Goal: Information Seeking & Learning: Compare options

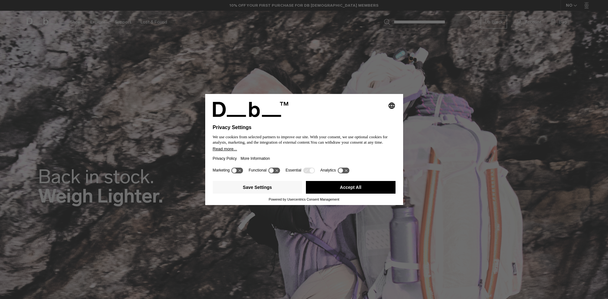
click at [367, 188] on button "Accept All" at bounding box center [351, 187] width 90 height 13
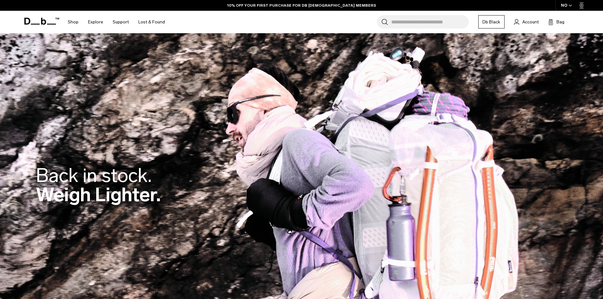
click at [413, 18] on input "Search for Bags, Luggage..." at bounding box center [430, 21] width 78 height 13
click at [494, 25] on link "Db Black" at bounding box center [491, 21] width 26 height 13
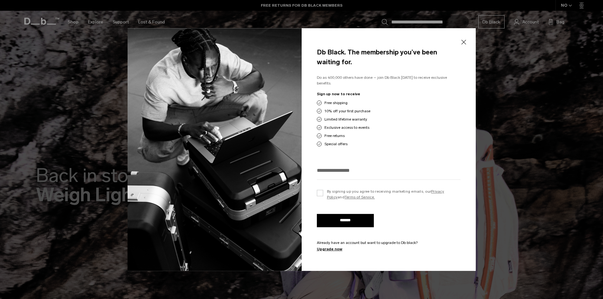
click at [462, 43] on button "Close" at bounding box center [464, 42] width 8 height 13
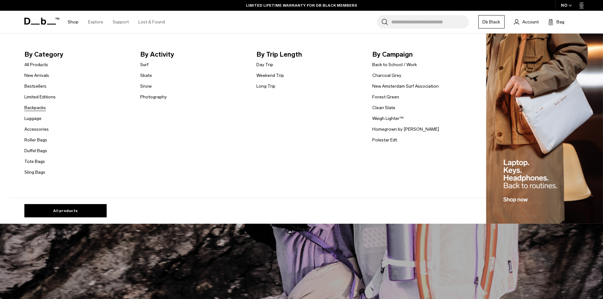
click at [41, 108] on link "Backpacks" at bounding box center [35, 107] width 22 height 7
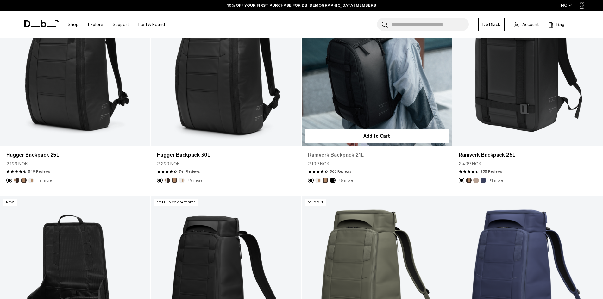
scroll to position [190, 0]
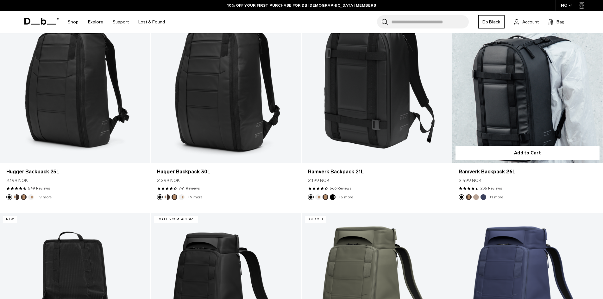
click at [561, 117] on link "Ramverk Backpack 26L" at bounding box center [527, 79] width 150 height 167
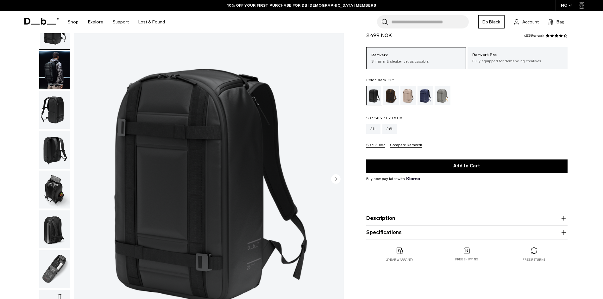
click at [58, 161] on img "button" at bounding box center [54, 150] width 31 height 38
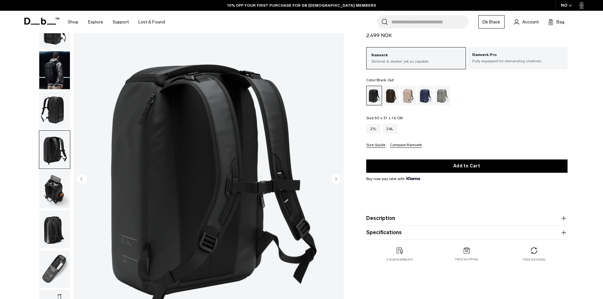
click at [55, 190] on img "button" at bounding box center [54, 190] width 31 height 38
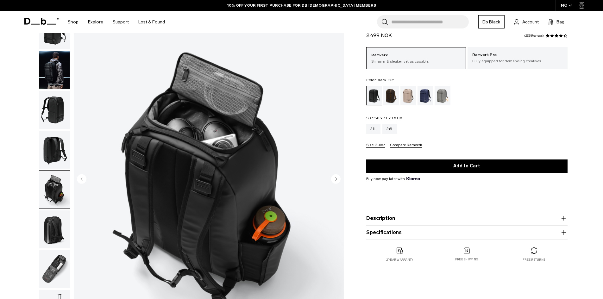
click at [48, 224] on img "button" at bounding box center [54, 229] width 31 height 38
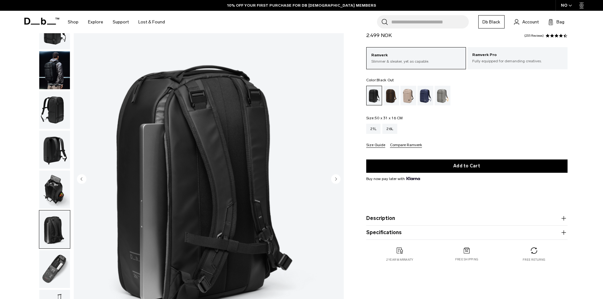
click at [60, 266] on img "button" at bounding box center [54, 269] width 31 height 38
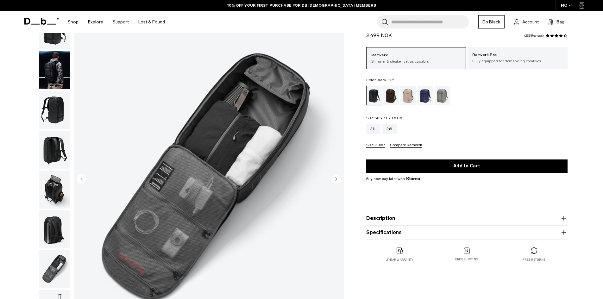
click at [55, 240] on img "button" at bounding box center [54, 229] width 31 height 38
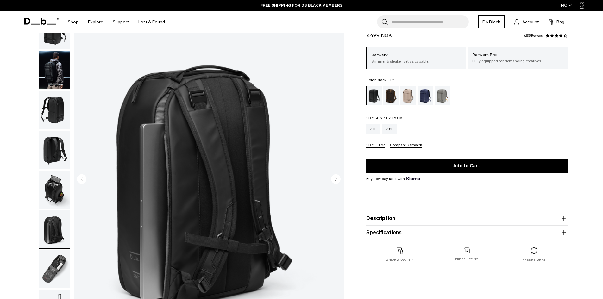
click at [60, 263] on img "button" at bounding box center [54, 269] width 31 height 38
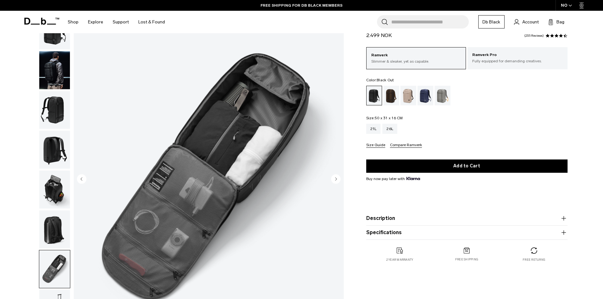
click at [53, 237] on img "button" at bounding box center [54, 229] width 31 height 38
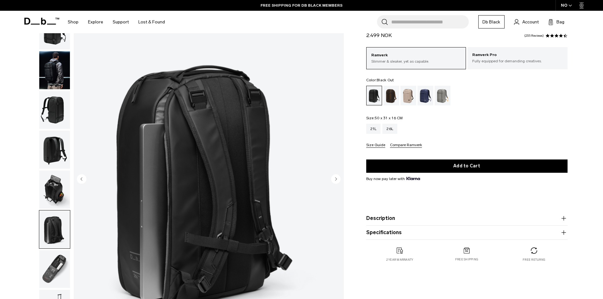
click at [42, 192] on img "button" at bounding box center [54, 190] width 31 height 38
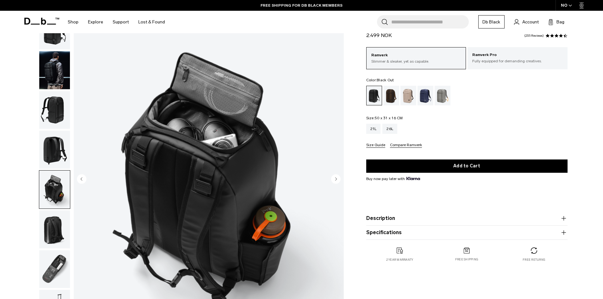
click at [53, 150] on img "button" at bounding box center [54, 150] width 31 height 38
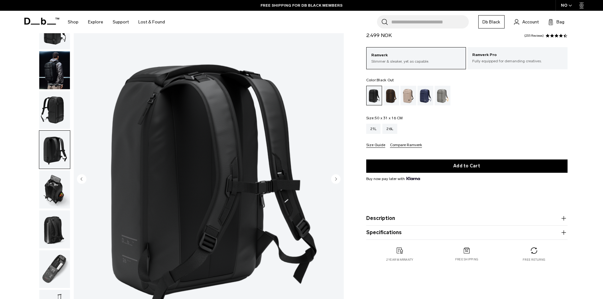
click at [54, 120] on img "button" at bounding box center [54, 110] width 31 height 38
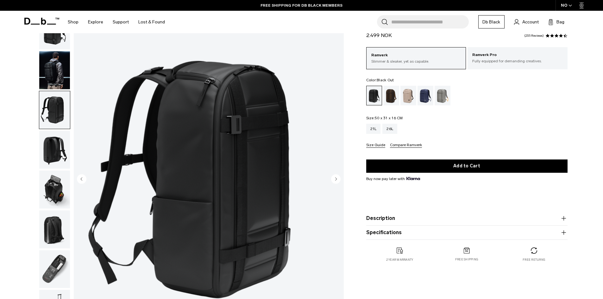
click at [52, 96] on img "button" at bounding box center [54, 110] width 31 height 38
click at [47, 77] on img "button" at bounding box center [54, 70] width 31 height 38
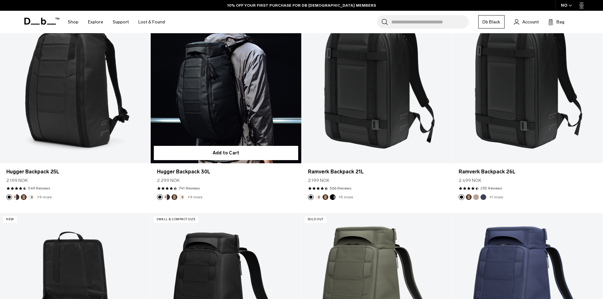
click at [205, 128] on link "Hugger Backpack 30L" at bounding box center [226, 79] width 150 height 167
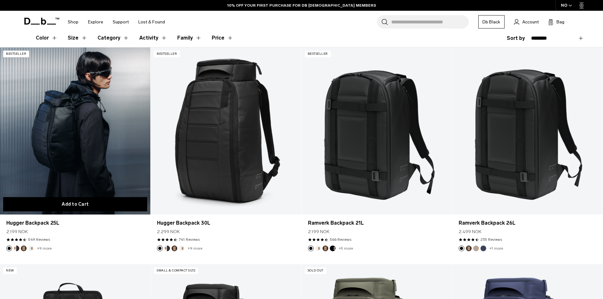
scroll to position [136, 0]
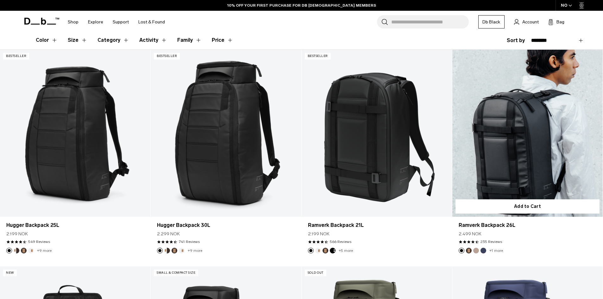
click at [509, 168] on link "Ramverk Backpack 26L" at bounding box center [527, 133] width 150 height 167
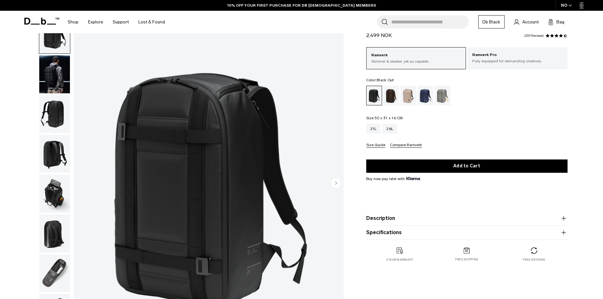
scroll to position [32, 0]
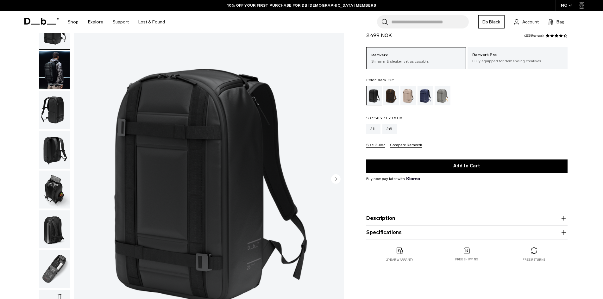
click at [333, 176] on circle "Next slide" at bounding box center [335, 178] width 9 height 9
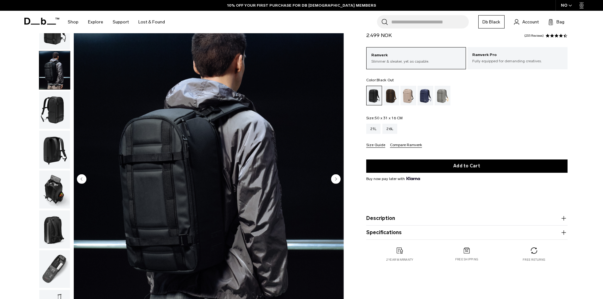
click at [332, 175] on icon "Next slide" at bounding box center [335, 178] width 9 height 9
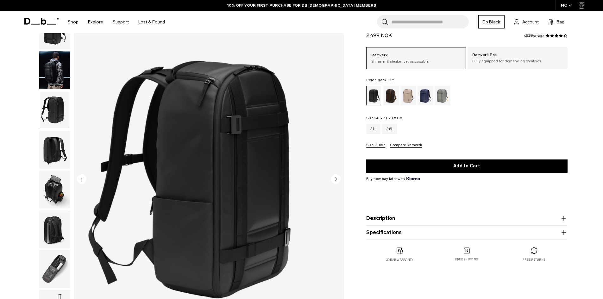
click at [332, 175] on icon "Next slide" at bounding box center [335, 178] width 9 height 9
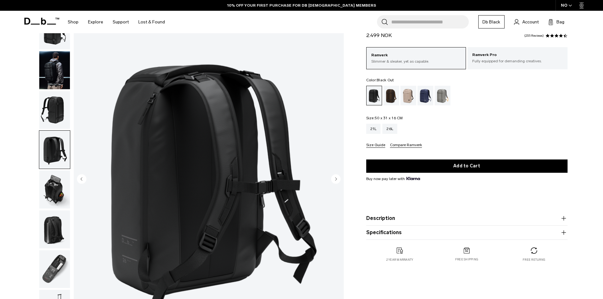
click at [332, 175] on icon "Next slide" at bounding box center [335, 178] width 9 height 9
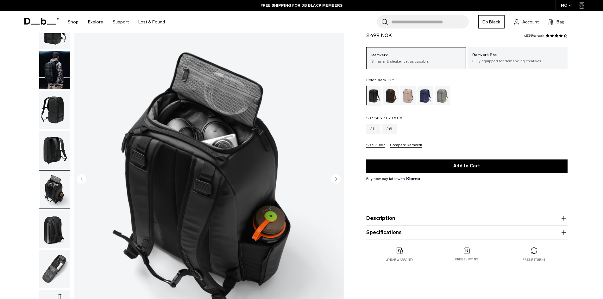
click at [332, 175] on icon "Next slide" at bounding box center [335, 178] width 9 height 9
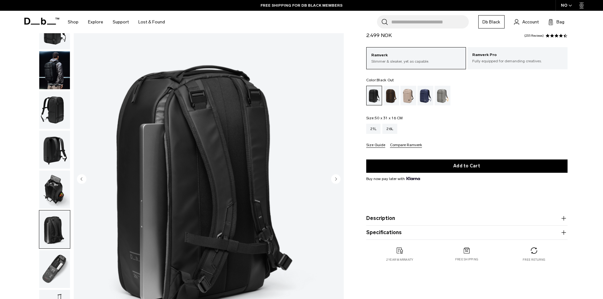
click at [332, 175] on icon "Next slide" at bounding box center [335, 178] width 9 height 9
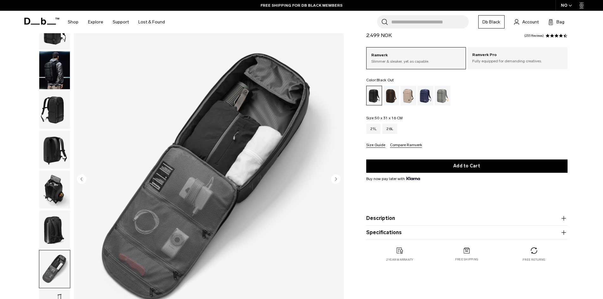
click at [332, 175] on icon "Next slide" at bounding box center [335, 178] width 9 height 9
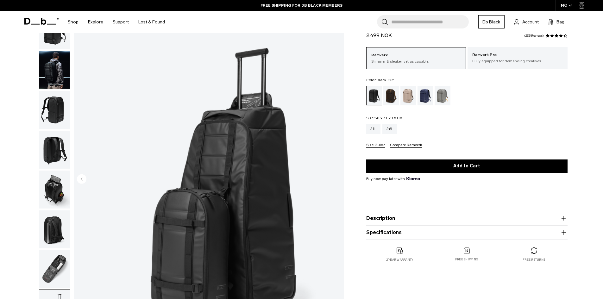
click at [332, 175] on img "8 / 8" at bounding box center [209, 179] width 270 height 337
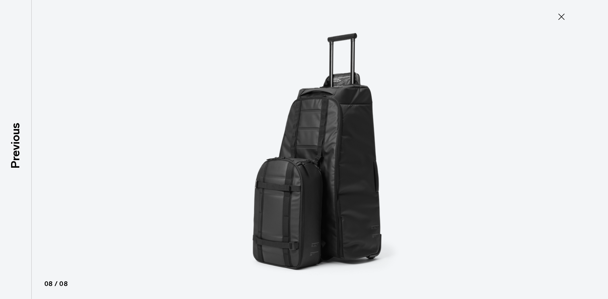
click at [562, 16] on icon at bounding box center [561, 17] width 6 height 6
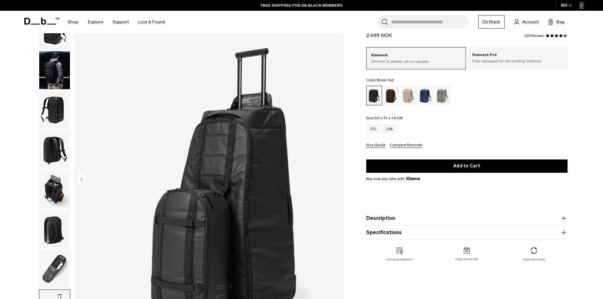
click at [43, 229] on img "button" at bounding box center [54, 229] width 31 height 38
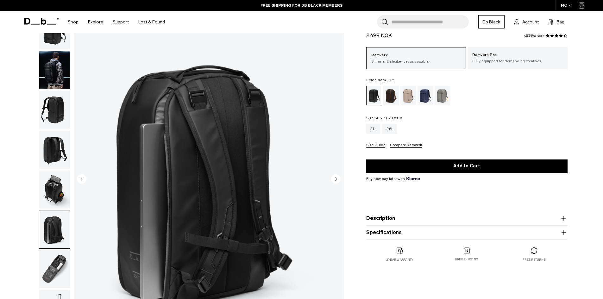
click at [50, 260] on img "button" at bounding box center [54, 269] width 31 height 38
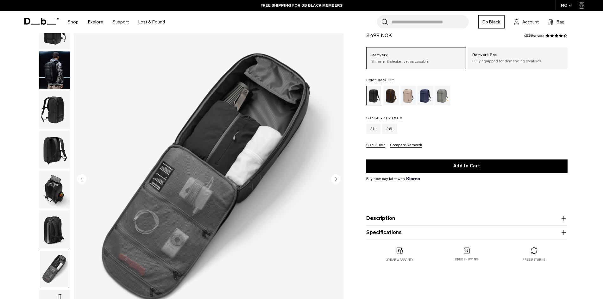
click at [52, 234] on img "button" at bounding box center [54, 229] width 31 height 38
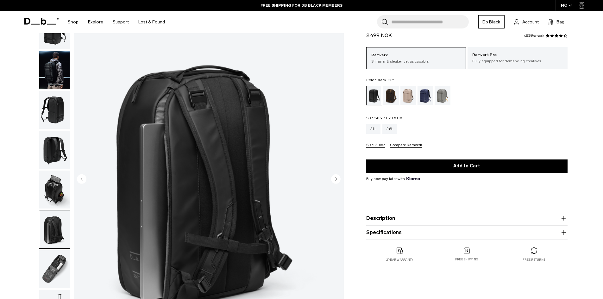
click at [48, 195] on img "button" at bounding box center [54, 190] width 31 height 38
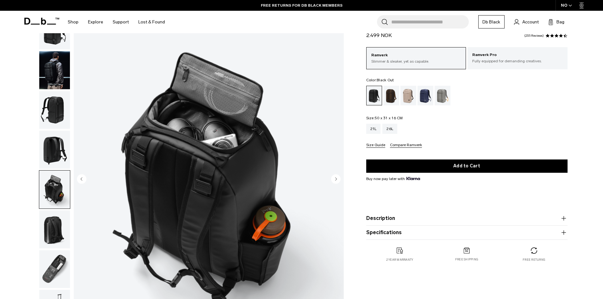
click at [55, 150] on img "button" at bounding box center [54, 150] width 31 height 38
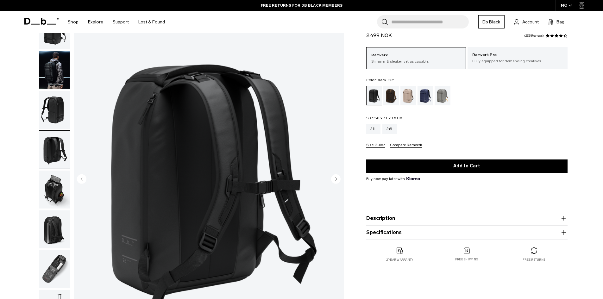
click at [53, 115] on img "button" at bounding box center [54, 110] width 31 height 38
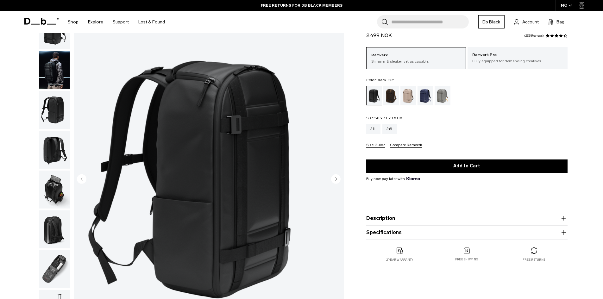
click at [52, 77] on img "button" at bounding box center [54, 70] width 31 height 38
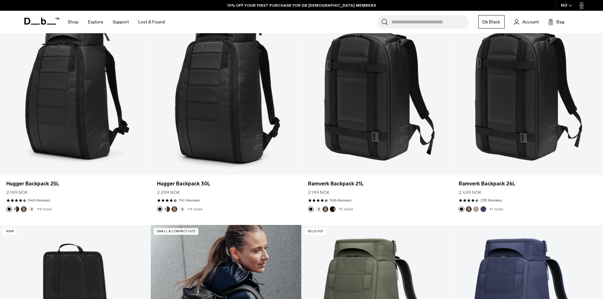
scroll to position [178, 0]
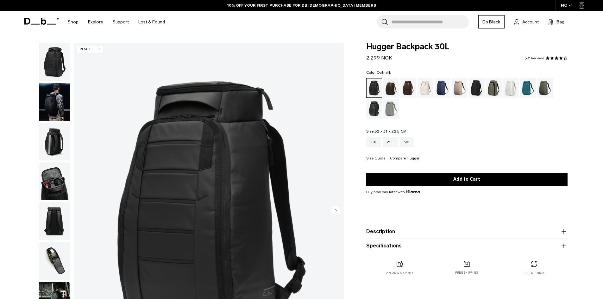
click at [425, 93] on div "Oatmilk" at bounding box center [425, 88] width 16 height 20
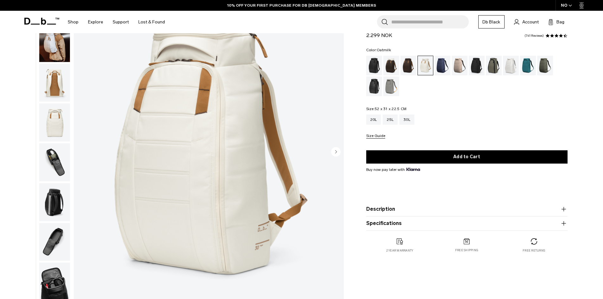
scroll to position [63, 0]
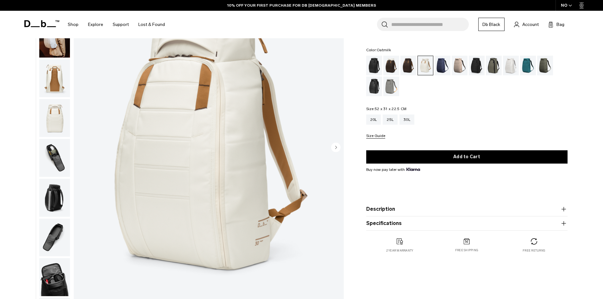
click at [333, 149] on circle "Next slide" at bounding box center [335, 146] width 9 height 9
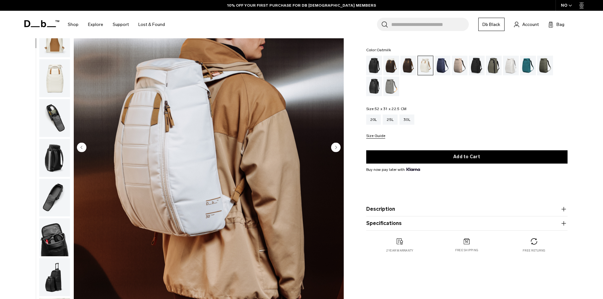
click at [333, 149] on circle "Next slide" at bounding box center [335, 146] width 9 height 9
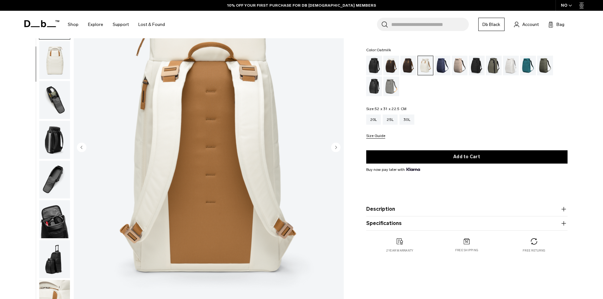
scroll to position [60, 0]
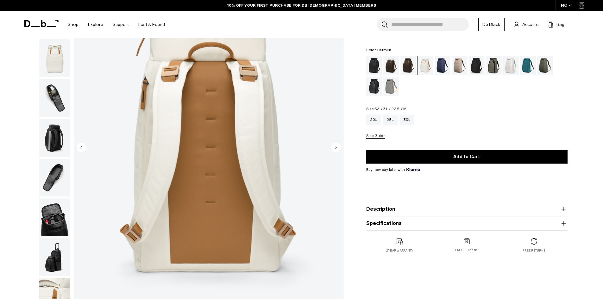
click at [334, 150] on circle "Next slide" at bounding box center [335, 146] width 9 height 9
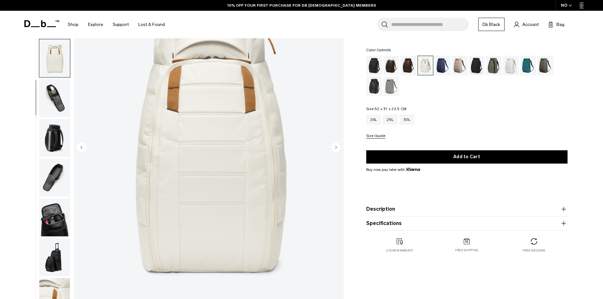
click at [334, 150] on circle "Next slide" at bounding box center [335, 146] width 9 height 9
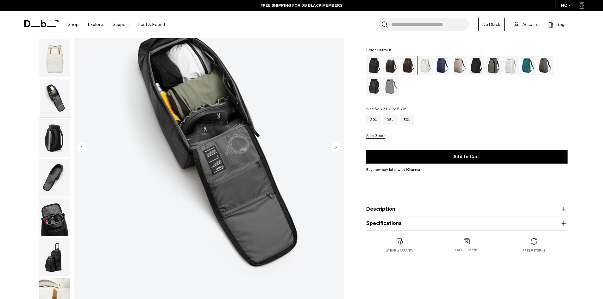
click at [334, 150] on circle "Next slide" at bounding box center [335, 146] width 9 height 9
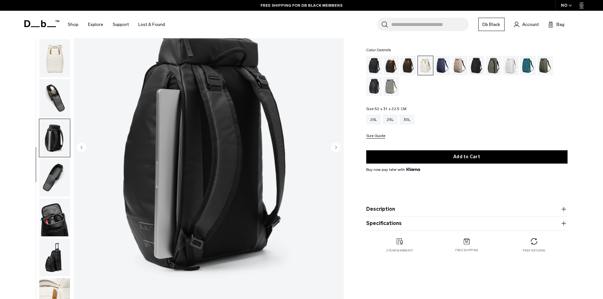
click at [334, 150] on circle "Next slide" at bounding box center [335, 146] width 9 height 9
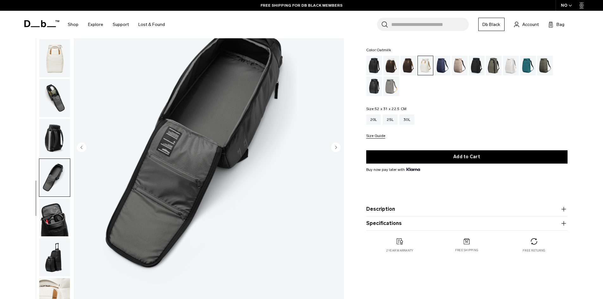
click at [334, 150] on circle "Next slide" at bounding box center [335, 146] width 9 height 9
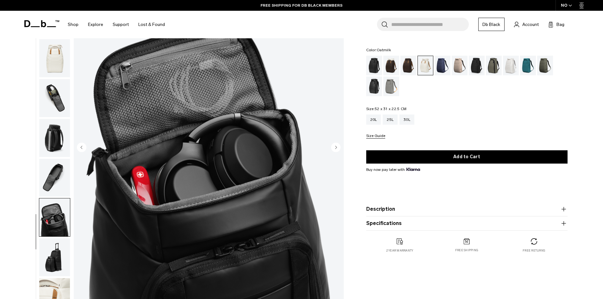
click at [334, 150] on circle "Next slide" at bounding box center [335, 146] width 9 height 9
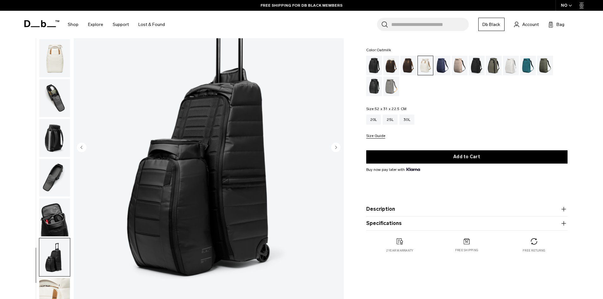
click at [78, 149] on circle "Previous slide" at bounding box center [81, 146] width 9 height 9
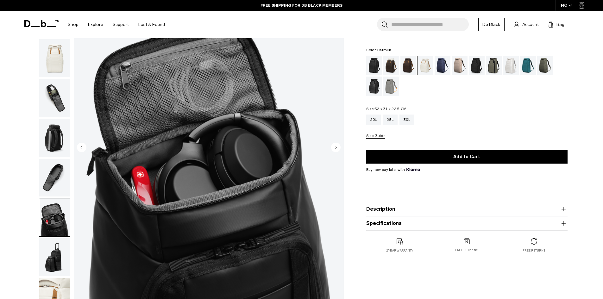
click at [78, 149] on circle "Previous slide" at bounding box center [81, 146] width 9 height 9
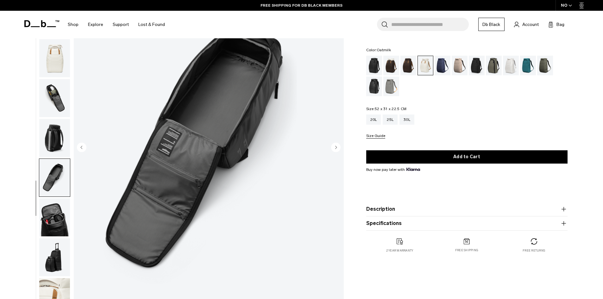
click at [332, 148] on circle "Next slide" at bounding box center [335, 146] width 9 height 9
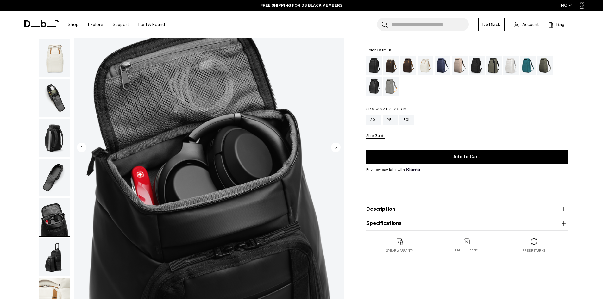
click at [332, 148] on circle "Next slide" at bounding box center [335, 146] width 9 height 9
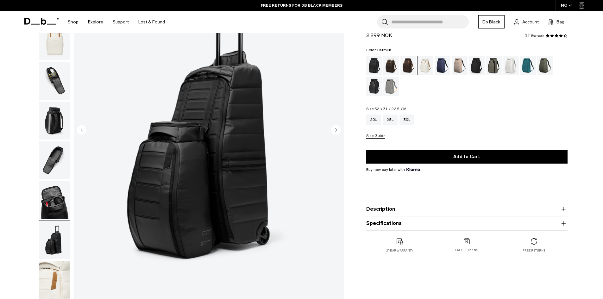
scroll to position [95, 0]
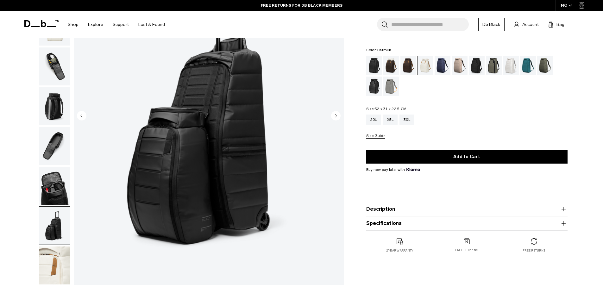
click at [339, 116] on circle "Next slide" at bounding box center [335, 115] width 9 height 9
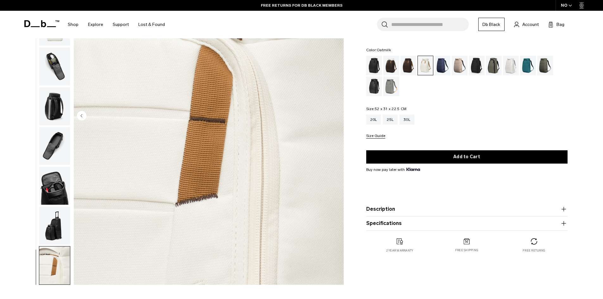
click at [339, 116] on img "10 / 10" at bounding box center [209, 116] width 270 height 337
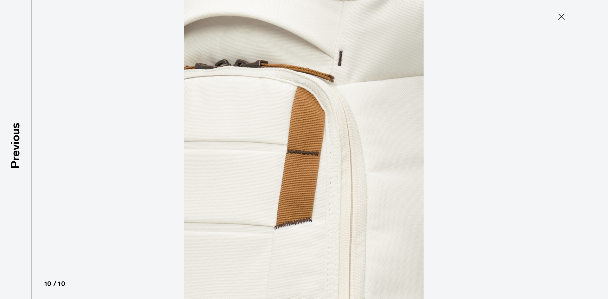
click at [563, 13] on icon at bounding box center [561, 17] width 10 height 10
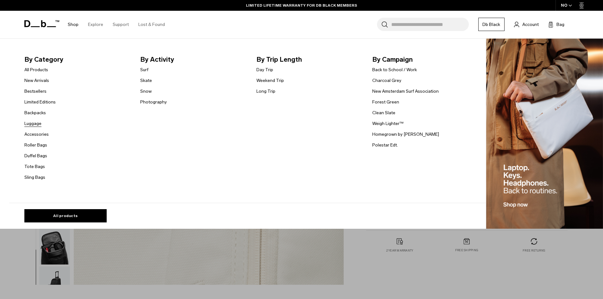
click at [32, 121] on link "Luggage" at bounding box center [32, 123] width 17 height 7
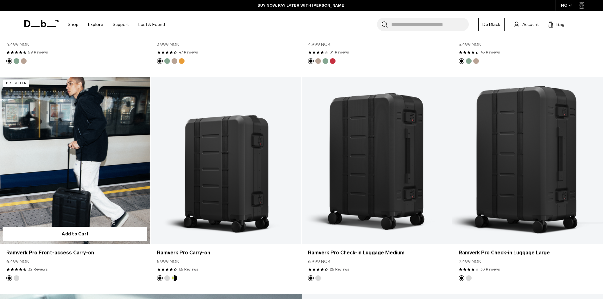
scroll to position [791, 0]
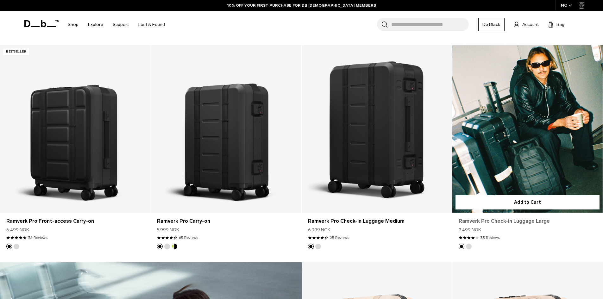
click at [512, 222] on link "Ramverk Pro Check-in Luggage Large" at bounding box center [528, 221] width 138 height 8
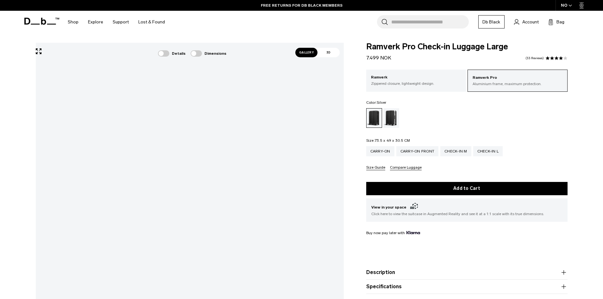
click at [395, 120] on div "Silver" at bounding box center [391, 118] width 16 height 20
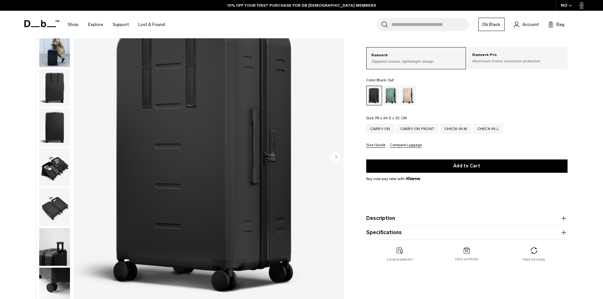
scroll to position [32, 0]
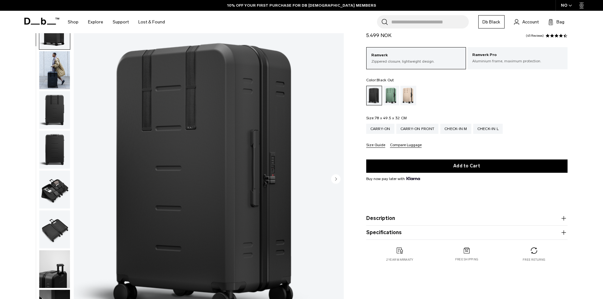
click at [338, 178] on circle "Next slide" at bounding box center [335, 178] width 9 height 9
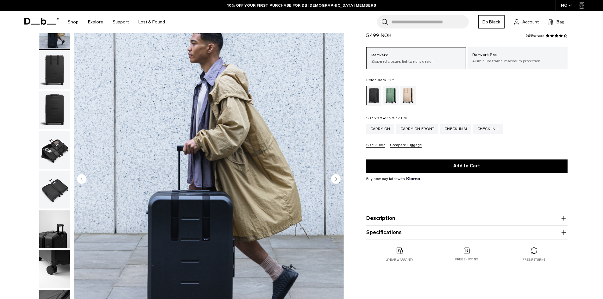
click at [338, 178] on circle "Next slide" at bounding box center [335, 178] width 9 height 9
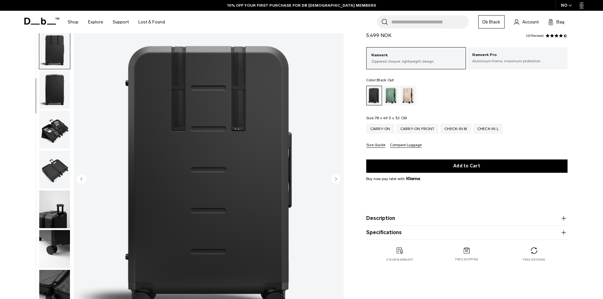
click at [337, 178] on circle "Next slide" at bounding box center [335, 178] width 9 height 9
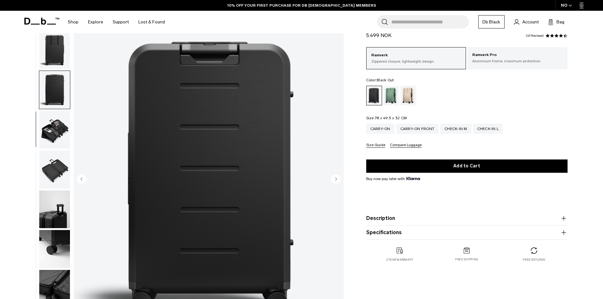
click at [337, 178] on circle "Next slide" at bounding box center [335, 178] width 9 height 9
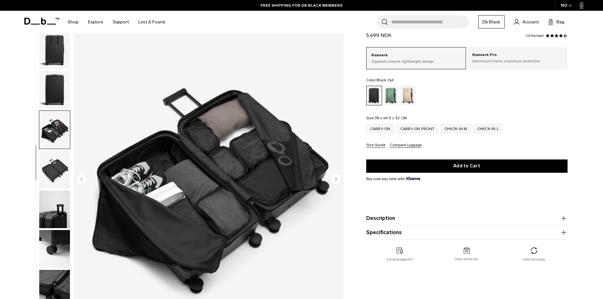
click at [334, 179] on circle "Next slide" at bounding box center [335, 178] width 9 height 9
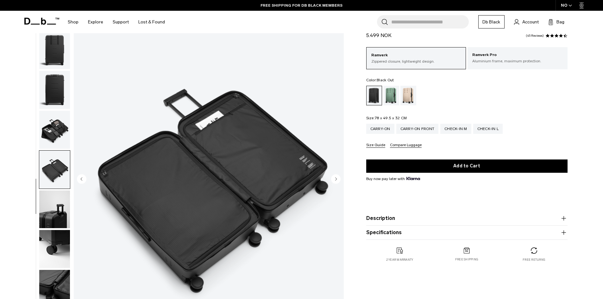
click at [333, 177] on circle "Next slide" at bounding box center [335, 178] width 9 height 9
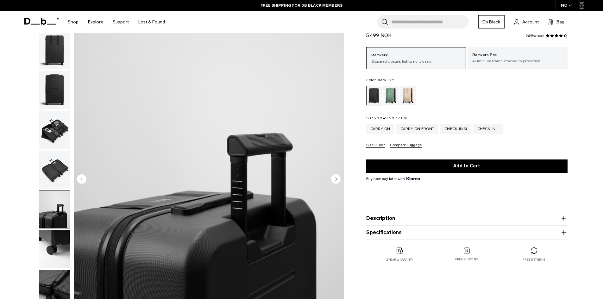
click at [333, 177] on circle "Next slide" at bounding box center [335, 178] width 9 height 9
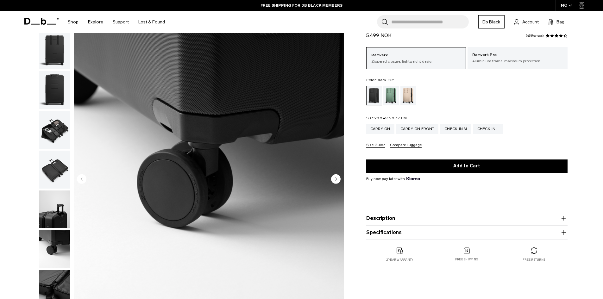
click at [333, 177] on circle "Next slide" at bounding box center [335, 178] width 9 height 9
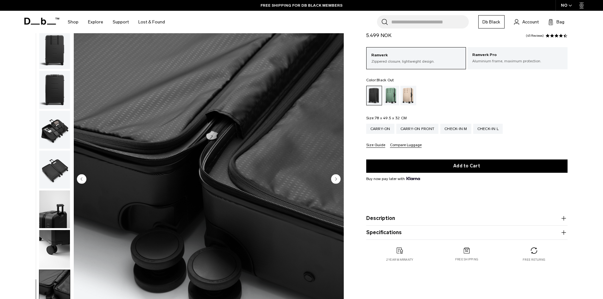
click at [333, 177] on circle "Next slide" at bounding box center [335, 178] width 9 height 9
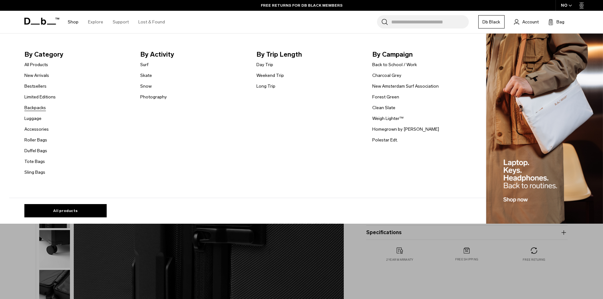
click at [31, 110] on link "Backpacks" at bounding box center [35, 107] width 22 height 7
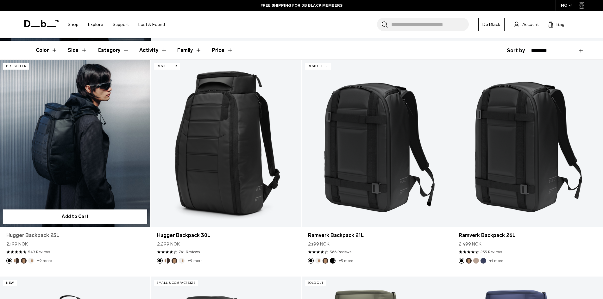
scroll to position [127, 0]
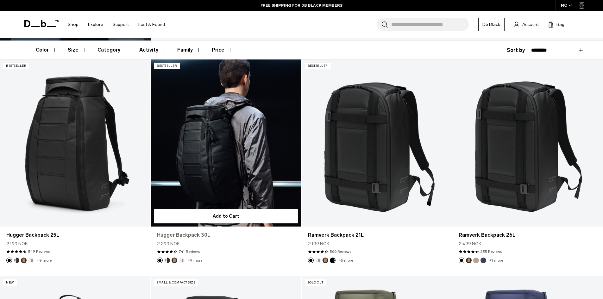
click at [198, 233] on link "Hugger Backpack 30L" at bounding box center [226, 235] width 138 height 8
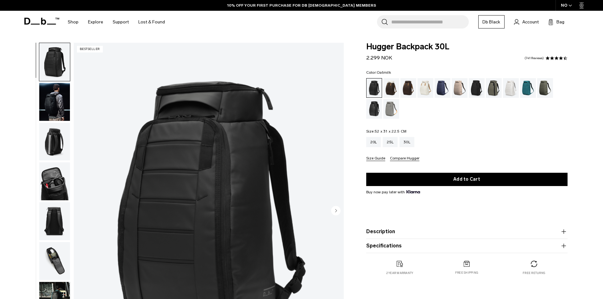
click at [422, 90] on div "Oatmilk" at bounding box center [425, 88] width 16 height 20
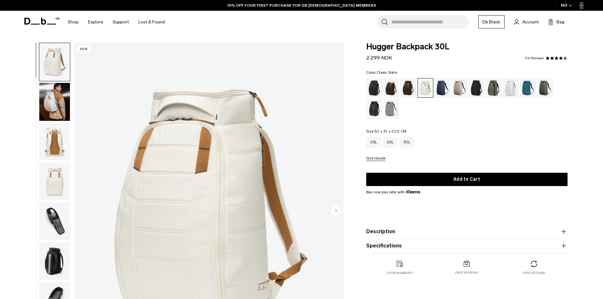
click at [506, 94] on div "Clean Slate" at bounding box center [511, 88] width 16 height 20
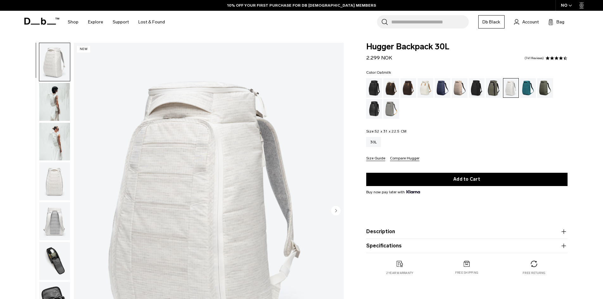
click at [421, 90] on div "Oatmilk" at bounding box center [425, 88] width 16 height 20
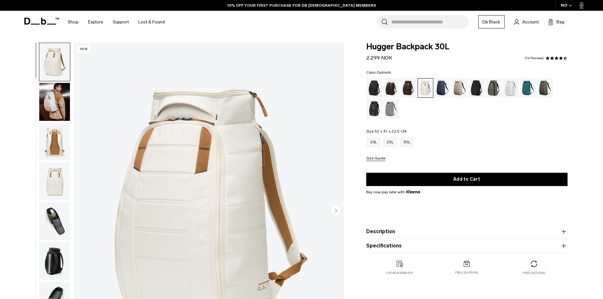
click at [59, 108] on img "button" at bounding box center [54, 102] width 31 height 38
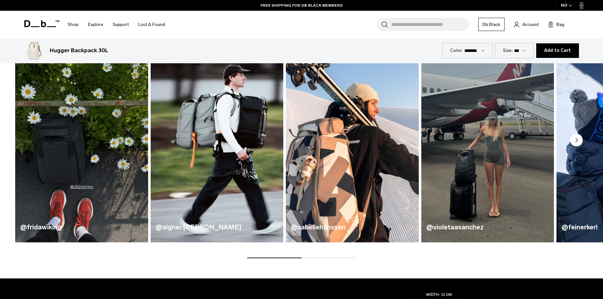
scroll to position [411, 0]
